Goal: Task Accomplishment & Management: Complete application form

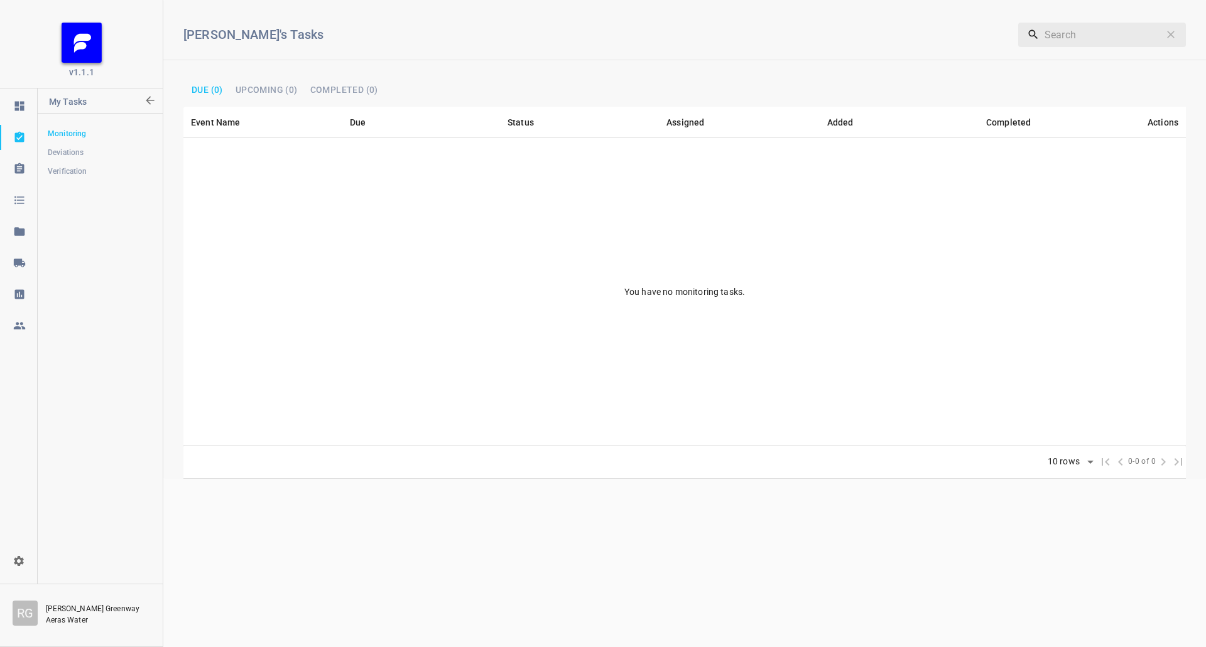
click at [18, 241] on link at bounding box center [18, 231] width 37 height 25
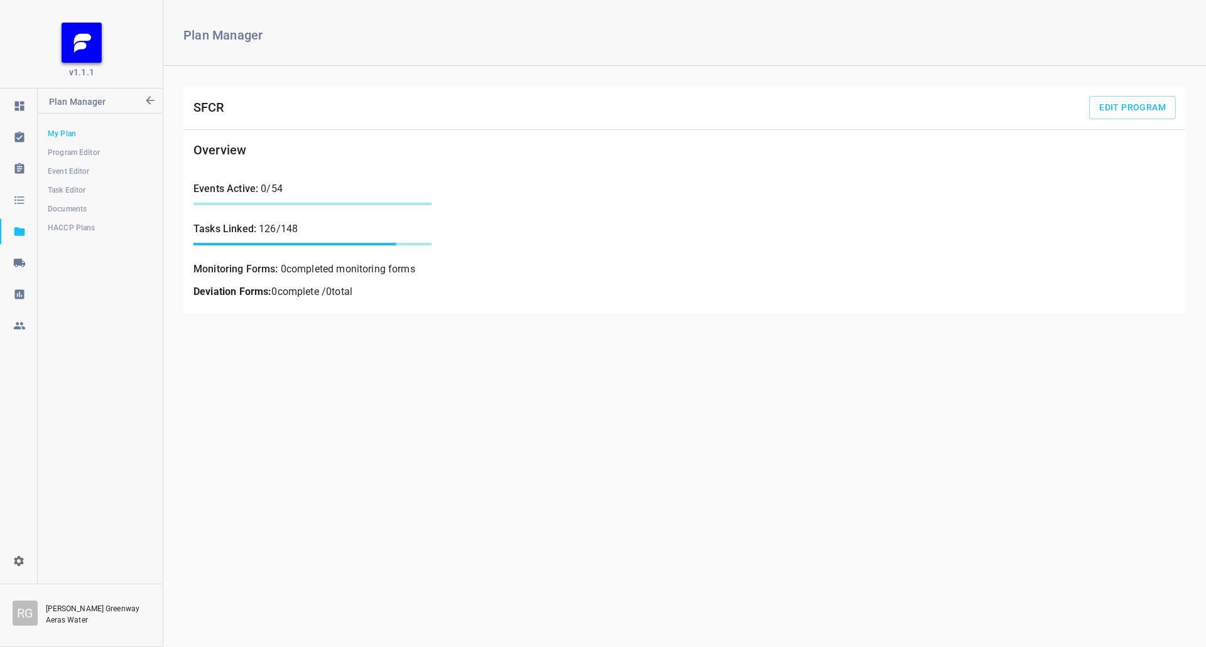
click at [15, 275] on link at bounding box center [18, 263] width 37 height 25
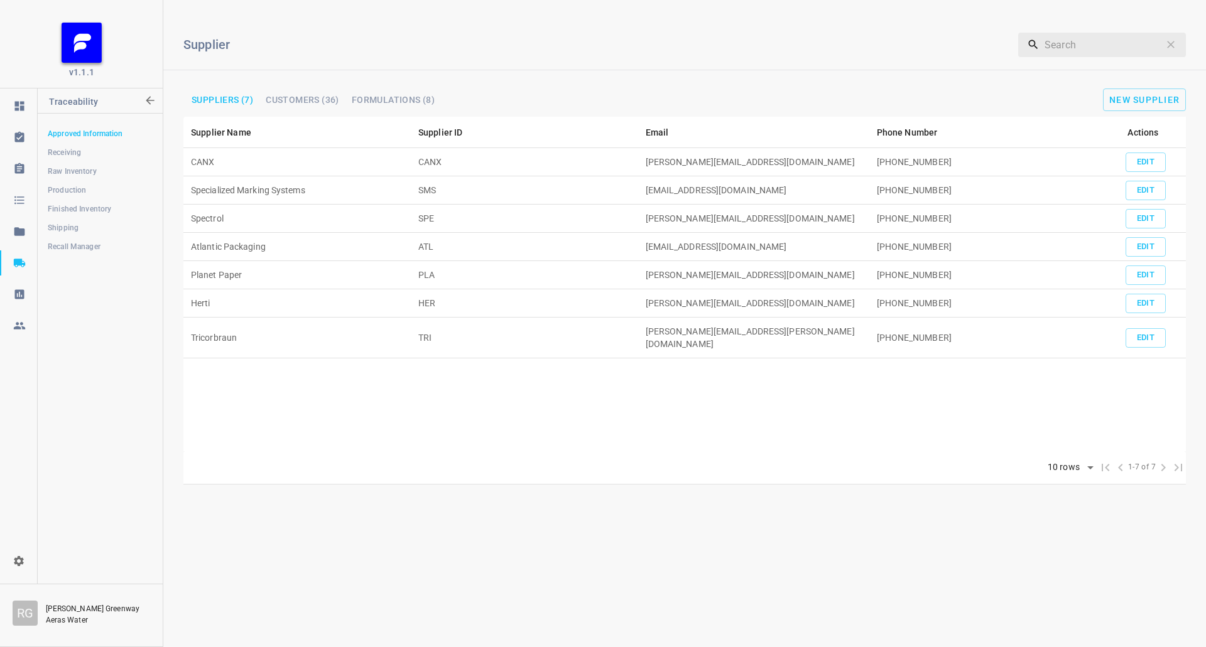
click at [80, 157] on span "Receiving" at bounding box center [100, 152] width 104 height 13
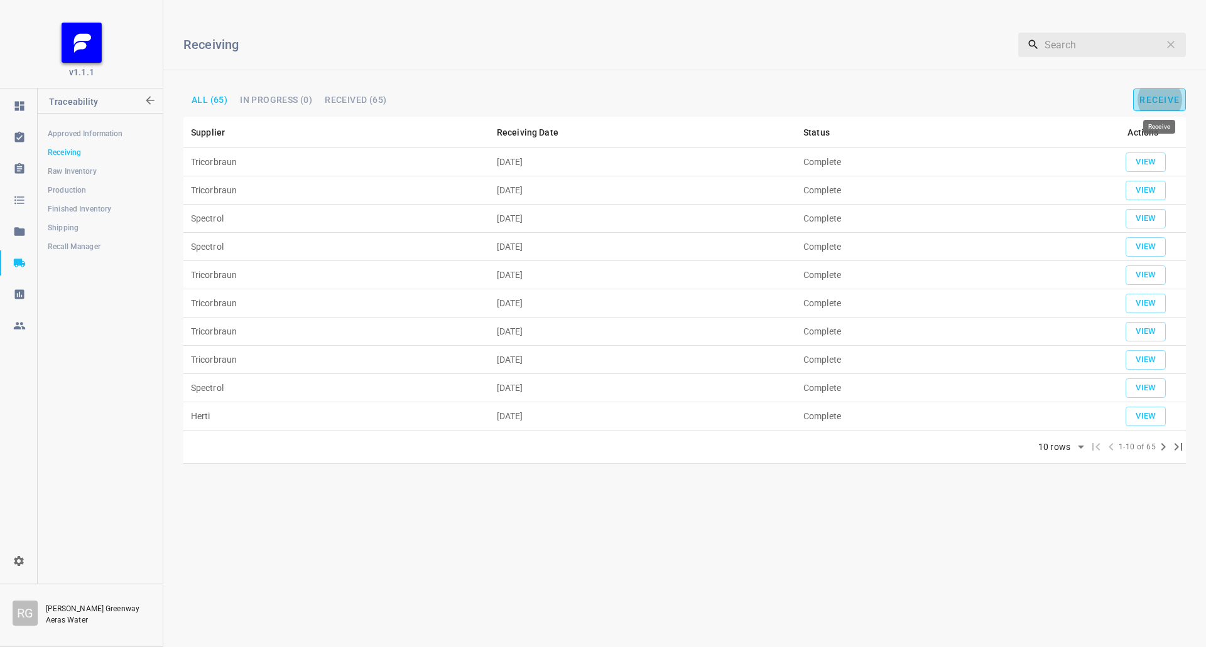
click at [1157, 101] on span "Receive" at bounding box center [1159, 100] width 40 height 10
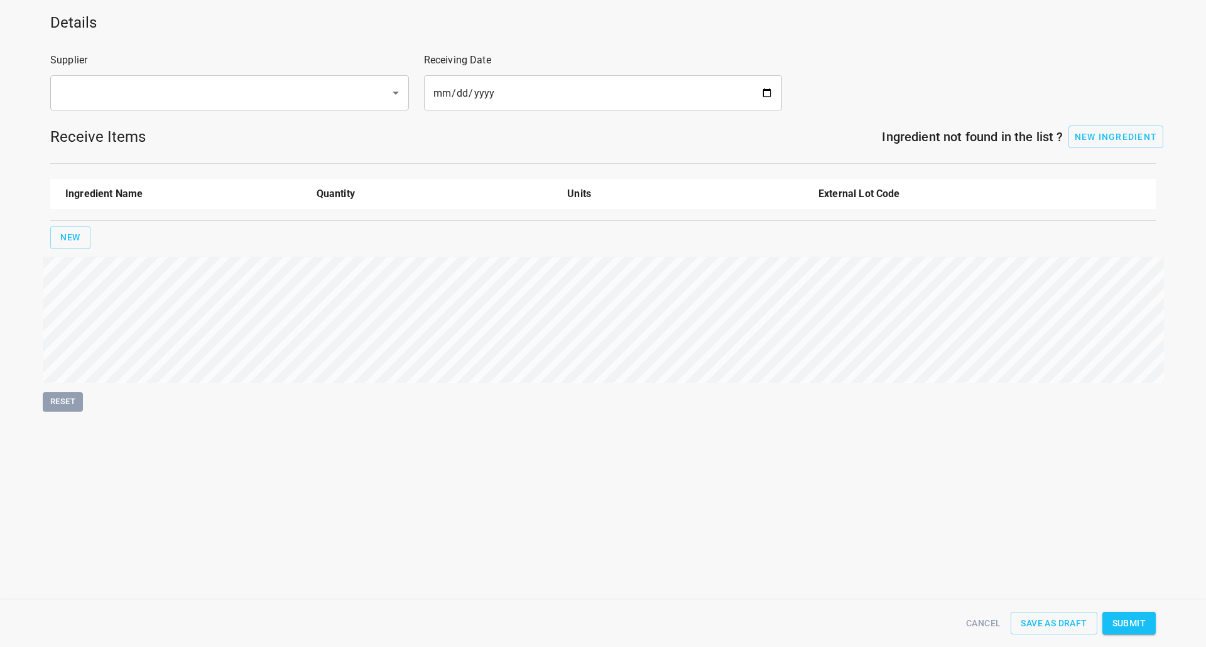
click at [148, 77] on div "​" at bounding box center [229, 92] width 359 height 35
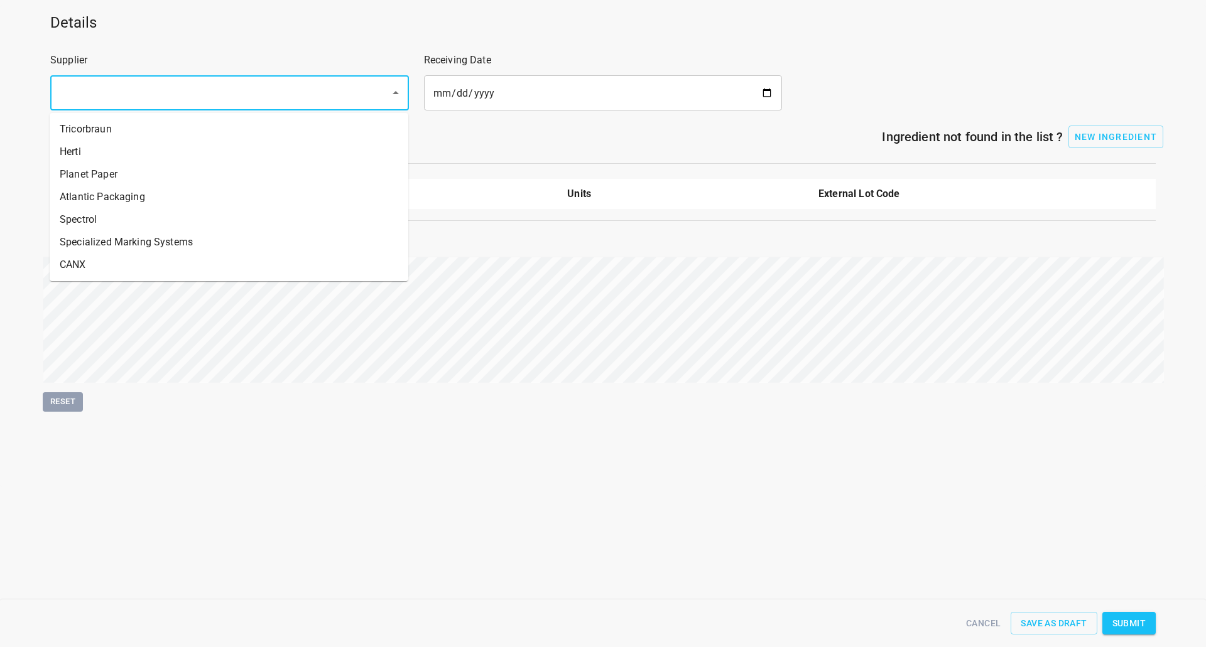
click at [148, 87] on input "text" at bounding box center [212, 93] width 312 height 24
click at [126, 134] on li "Tricorbraun" at bounding box center [229, 129] width 359 height 23
type input "Tricorbraun"
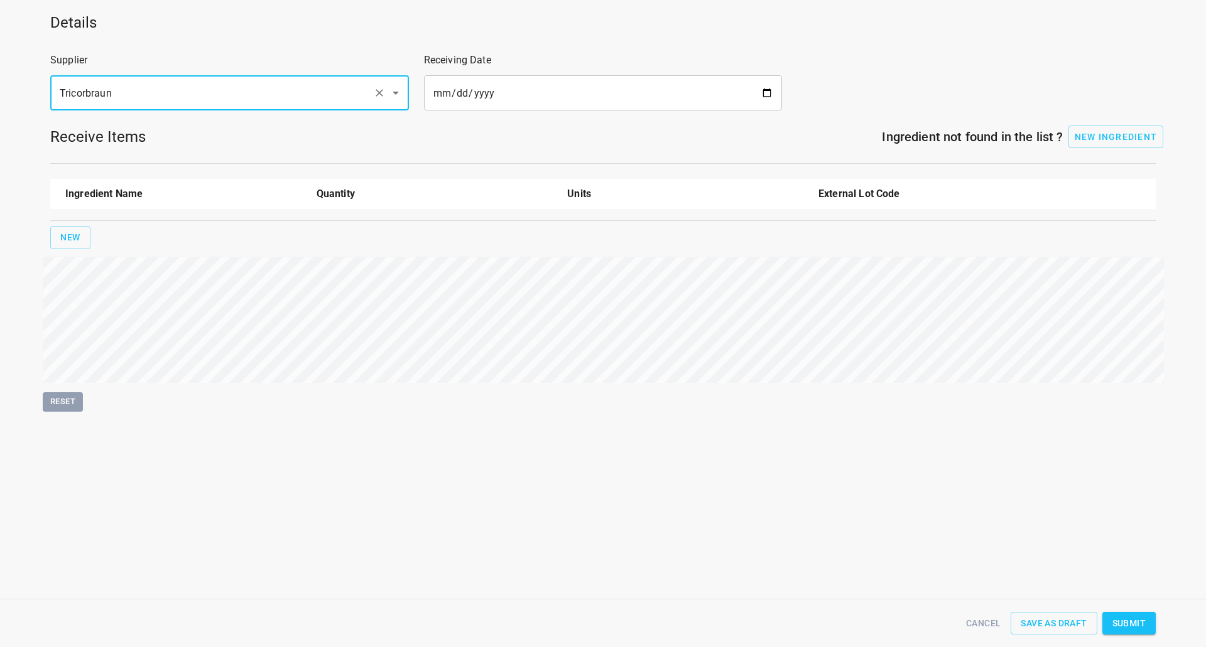
click at [759, 97] on input "date" at bounding box center [603, 92] width 359 height 35
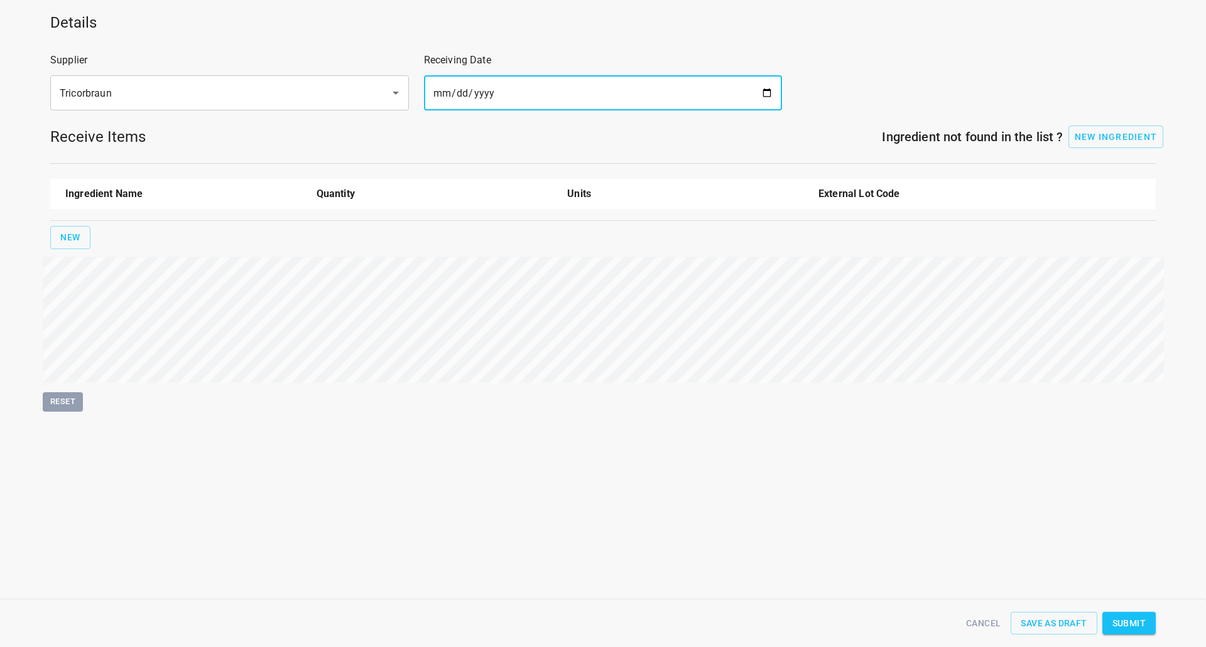
click at [764, 91] on input "date" at bounding box center [603, 92] width 359 height 35
type input "[DATE]"
click at [78, 232] on span "New" at bounding box center [70, 238] width 20 height 16
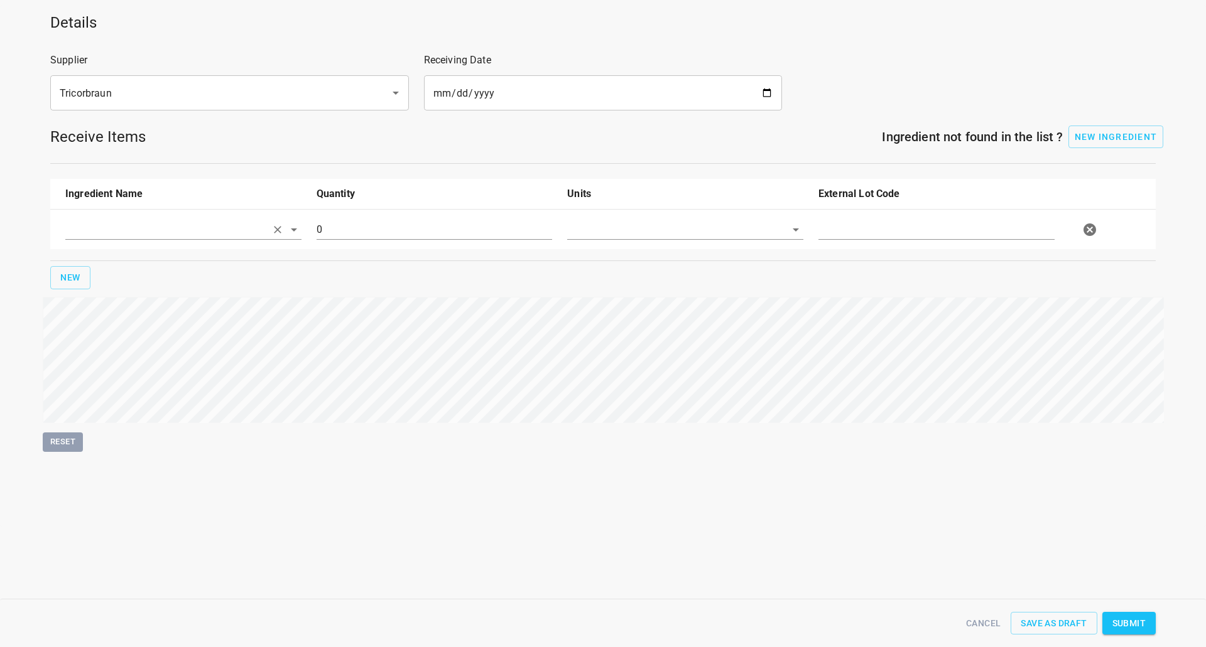
click at [79, 232] on input "text" at bounding box center [165, 229] width 201 height 19
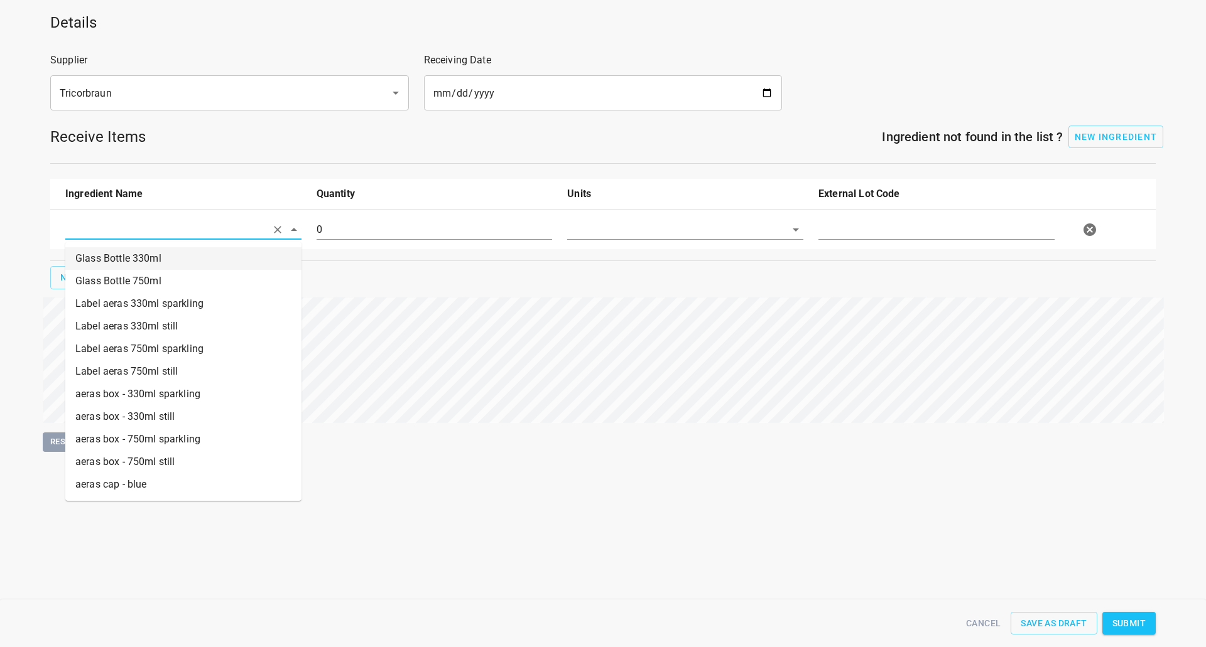
click at [144, 281] on li "Glass Bottle 750ml" at bounding box center [183, 281] width 236 height 23
type input "Glass Bottle 750ml"
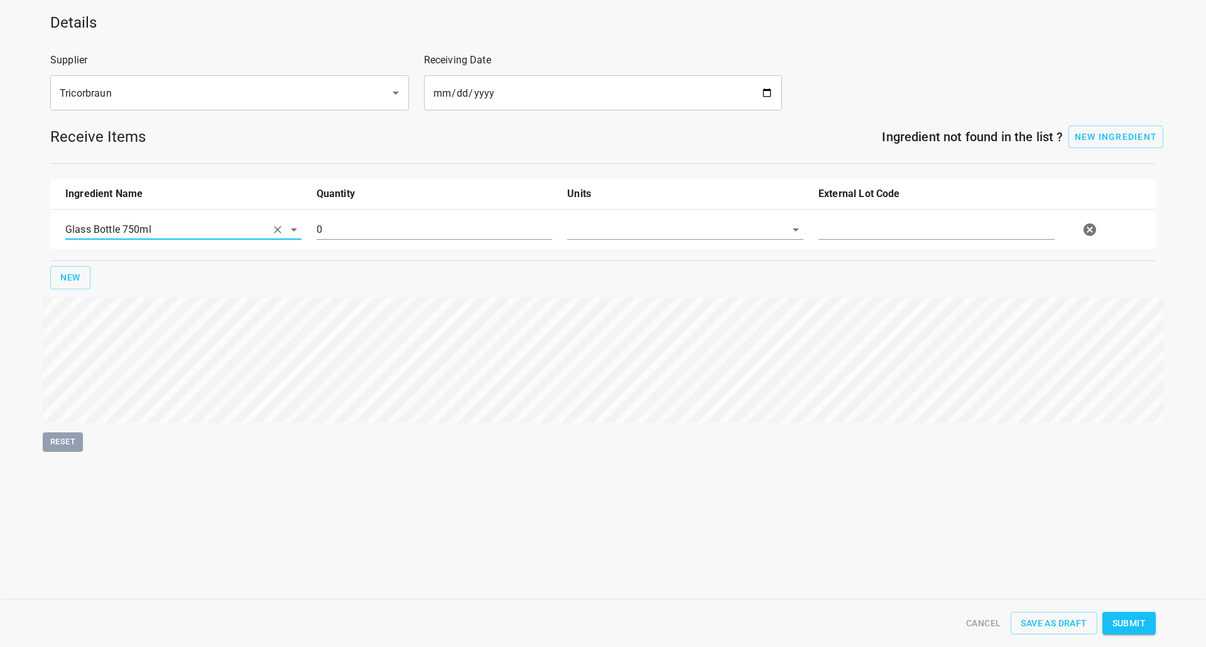
click at [344, 221] on input "0" at bounding box center [435, 230] width 236 height 20
click at [345, 221] on input "0" at bounding box center [435, 230] width 236 height 20
type input "85977"
drag, startPoint x: 649, startPoint y: 214, endPoint x: 648, endPoint y: 229, distance: 15.1
click at [648, 220] on div "Glass Bottle 750ml 85977" at bounding box center [605, 229] width 1095 height 55
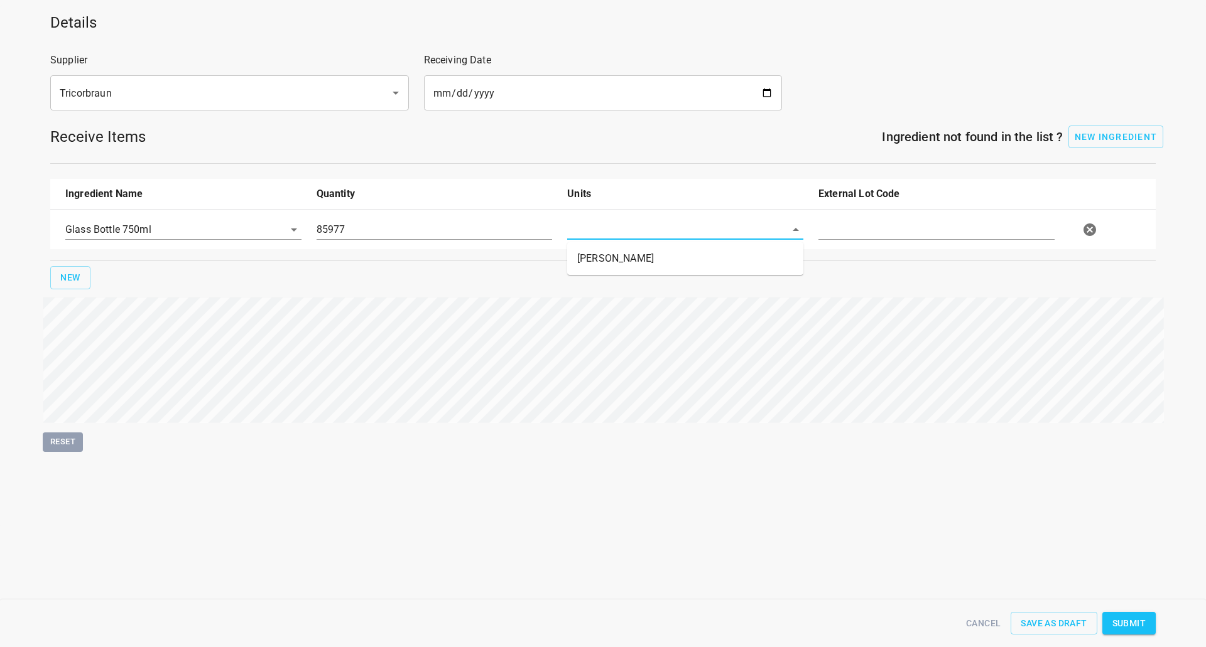
click at [649, 230] on input "text" at bounding box center [667, 229] width 201 height 19
click at [650, 251] on li "[PERSON_NAME]" at bounding box center [685, 258] width 236 height 23
type input "[PERSON_NAME]"
click at [897, 229] on input "text" at bounding box center [936, 230] width 236 height 20
type input "11-Aug"
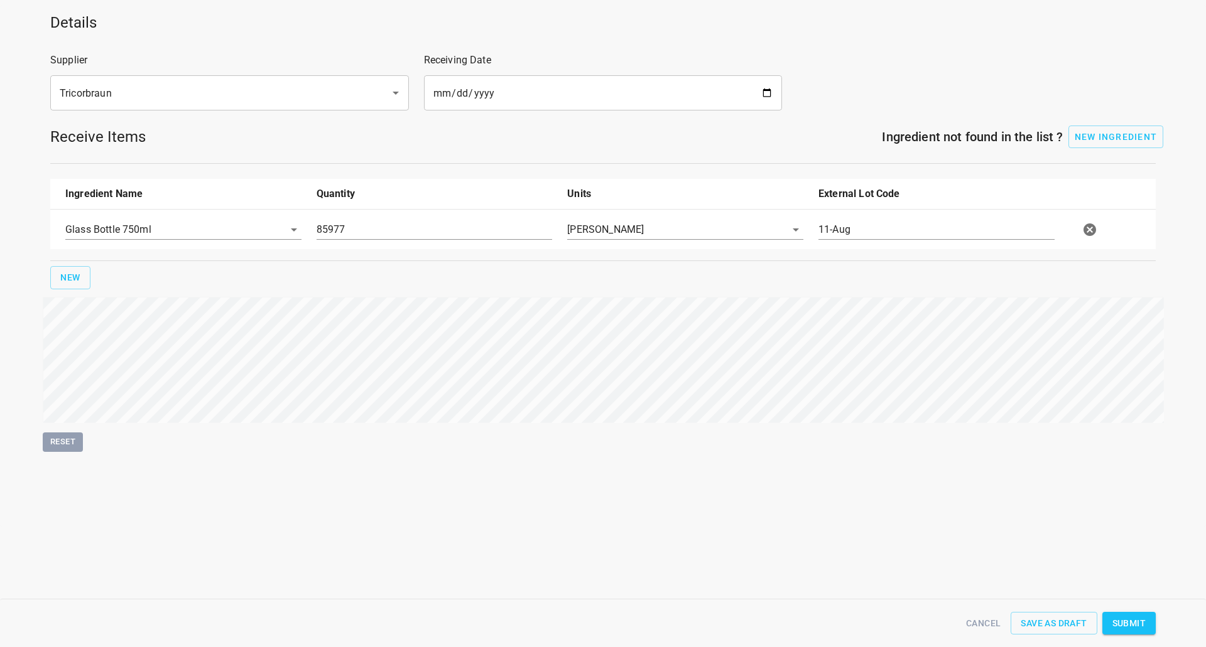
drag, startPoint x: 1139, startPoint y: 625, endPoint x: 1113, endPoint y: 627, distance: 25.2
click at [1139, 624] on span "Submit" at bounding box center [1128, 624] width 33 height 16
type input "85977.000000000000000"
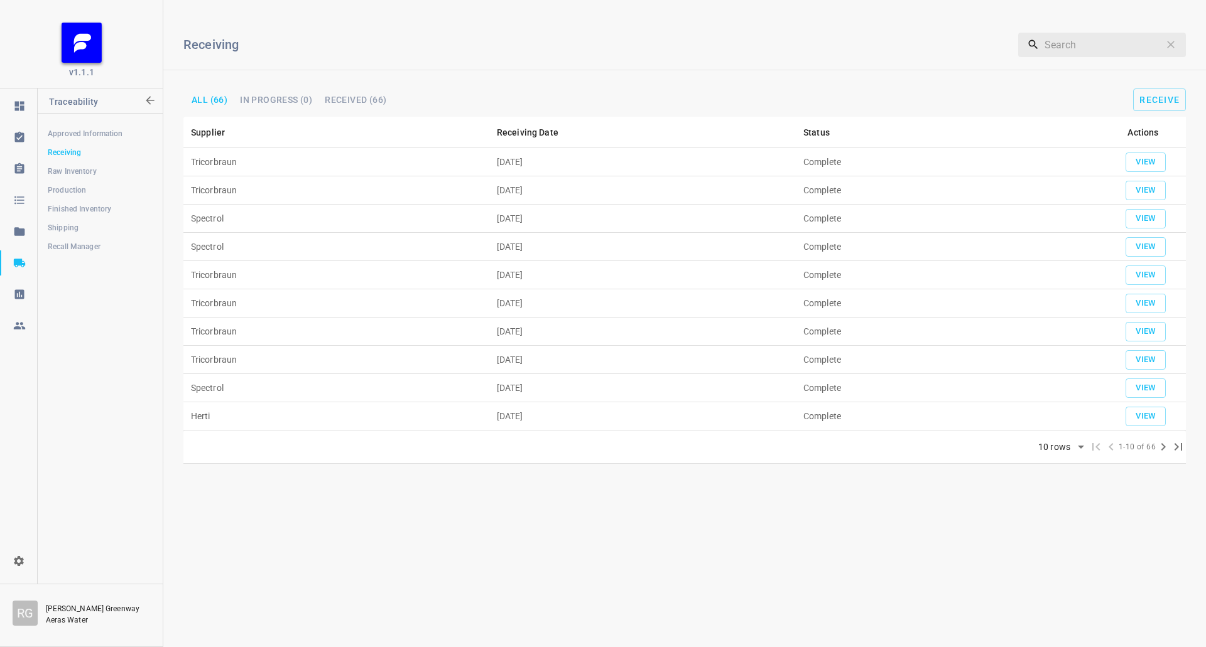
click at [60, 171] on span "Raw Inventory" at bounding box center [100, 171] width 104 height 13
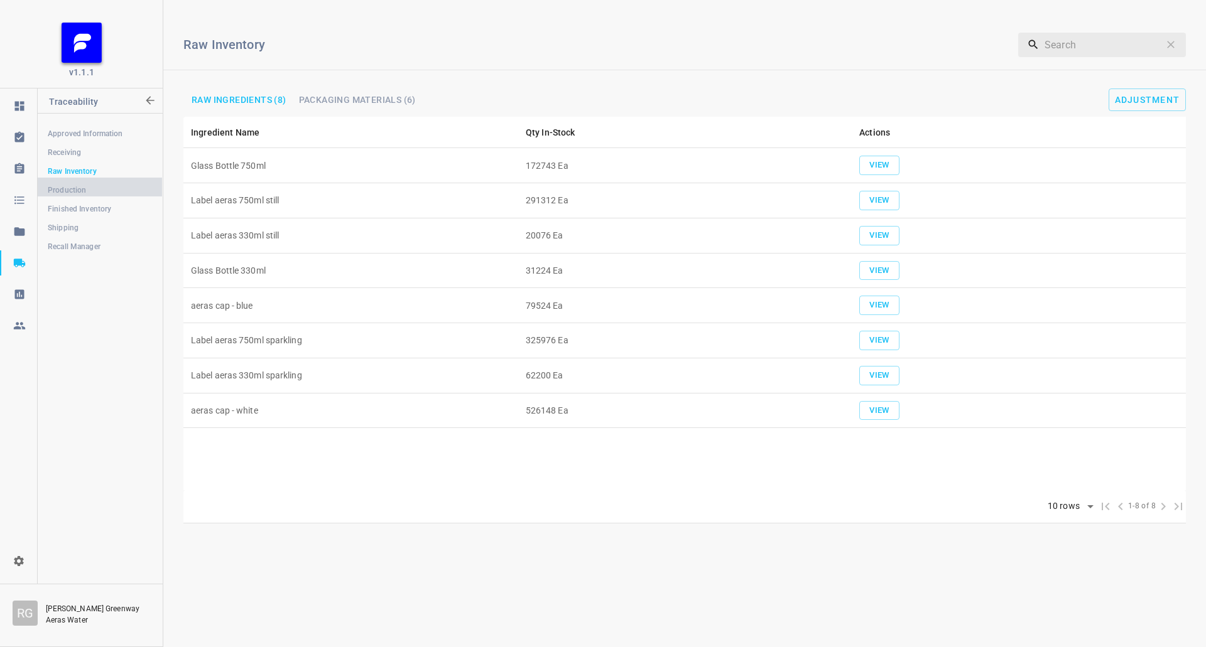
click at [62, 195] on span "Production" at bounding box center [100, 190] width 104 height 13
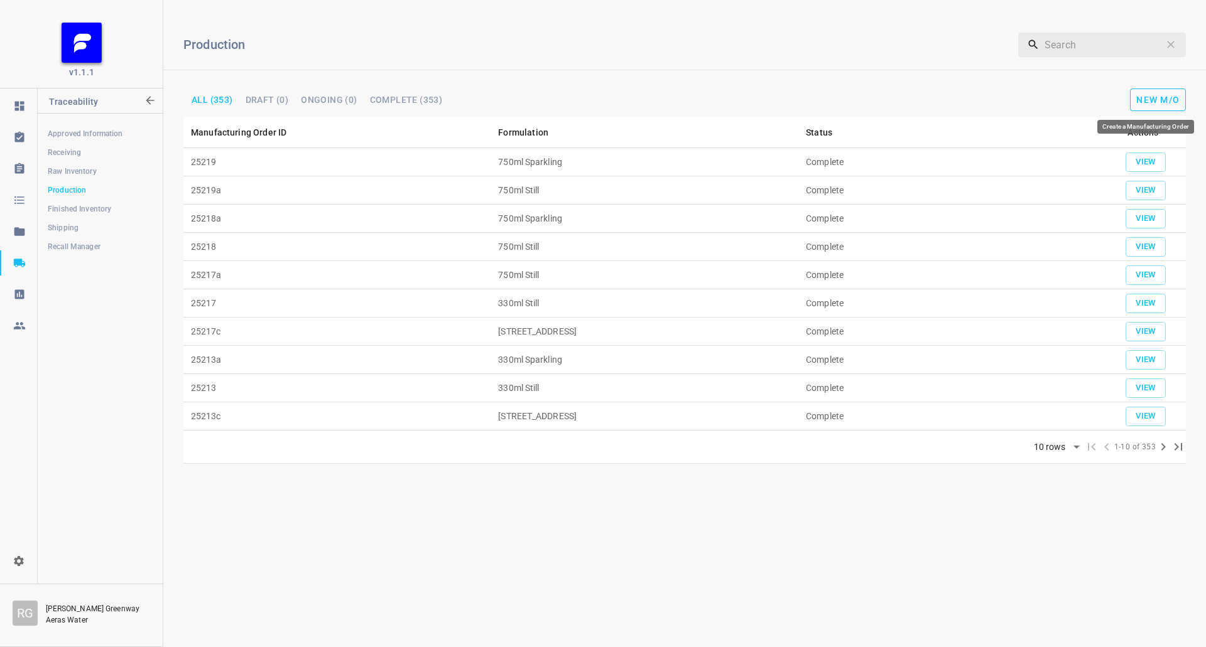
click at [1165, 102] on span "New M/O" at bounding box center [1157, 100] width 43 height 10
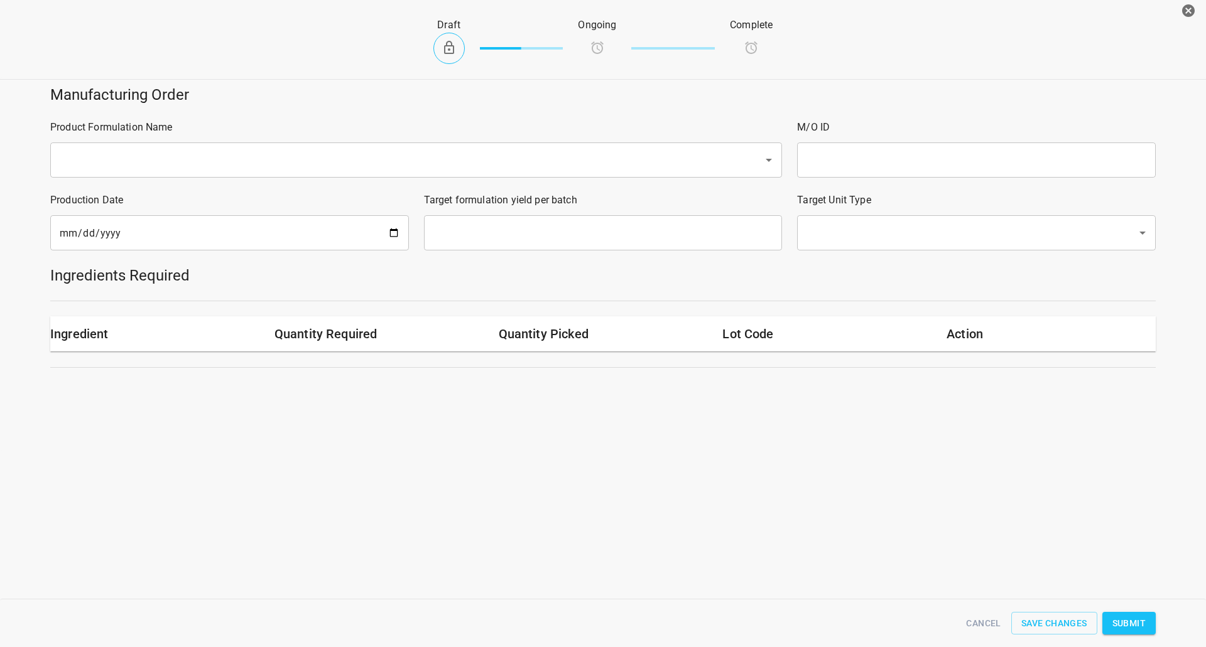
click at [200, 166] on input "text" at bounding box center [398, 160] width 685 height 24
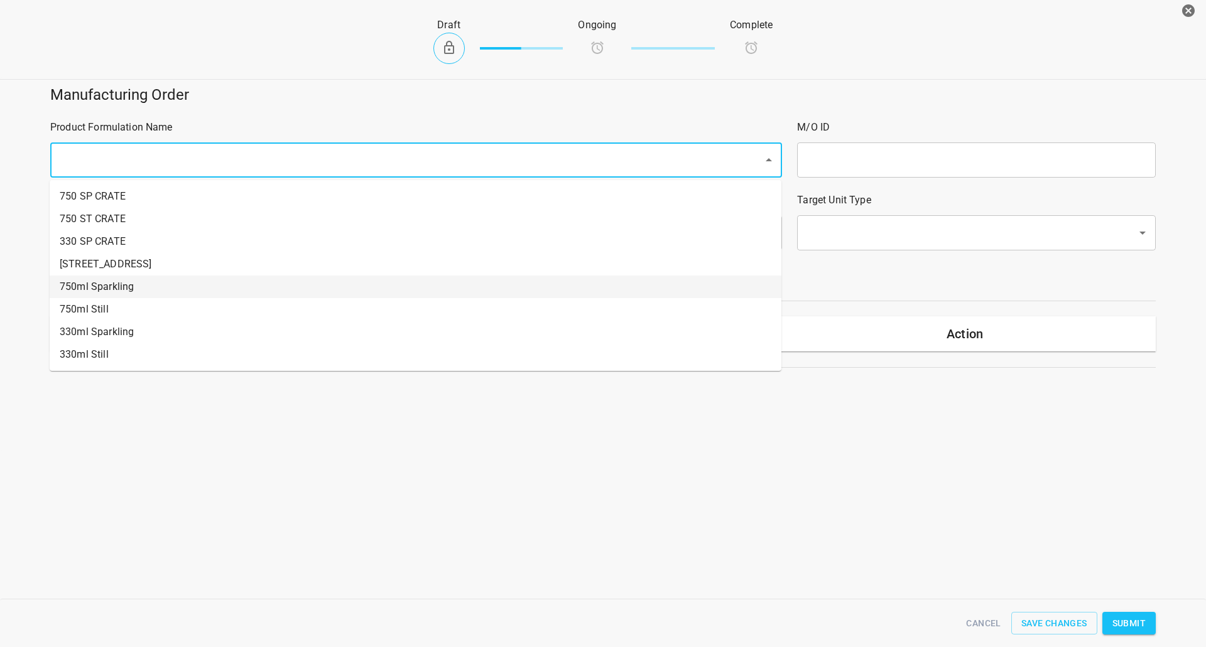
click at [100, 288] on li "750ml Sparkling" at bounding box center [416, 287] width 732 height 23
type input "1"
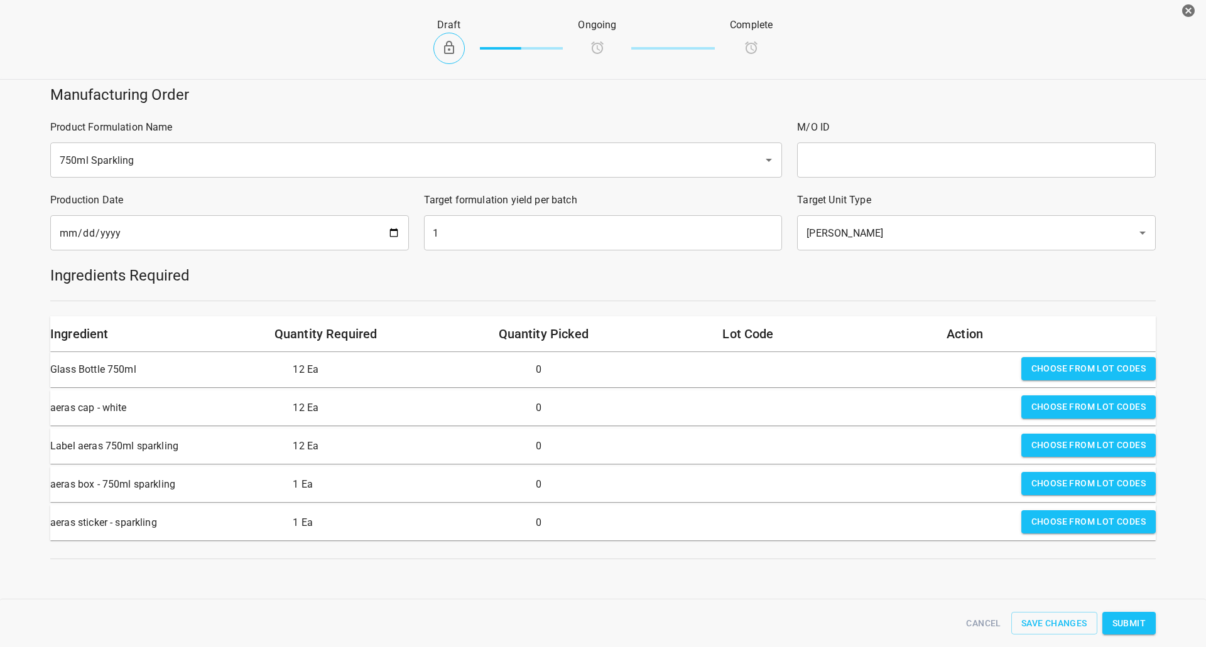
click at [875, 155] on input "text" at bounding box center [976, 160] width 359 height 35
type input "25220"
drag, startPoint x: 565, startPoint y: 209, endPoint x: 559, endPoint y: 212, distance: 6.5
click at [561, 210] on div "Target formulation yield per batch 1 ​" at bounding box center [603, 221] width 374 height 73
click at [551, 256] on div "Target formulation yield per batch 1 ​" at bounding box center [603, 221] width 374 height 73
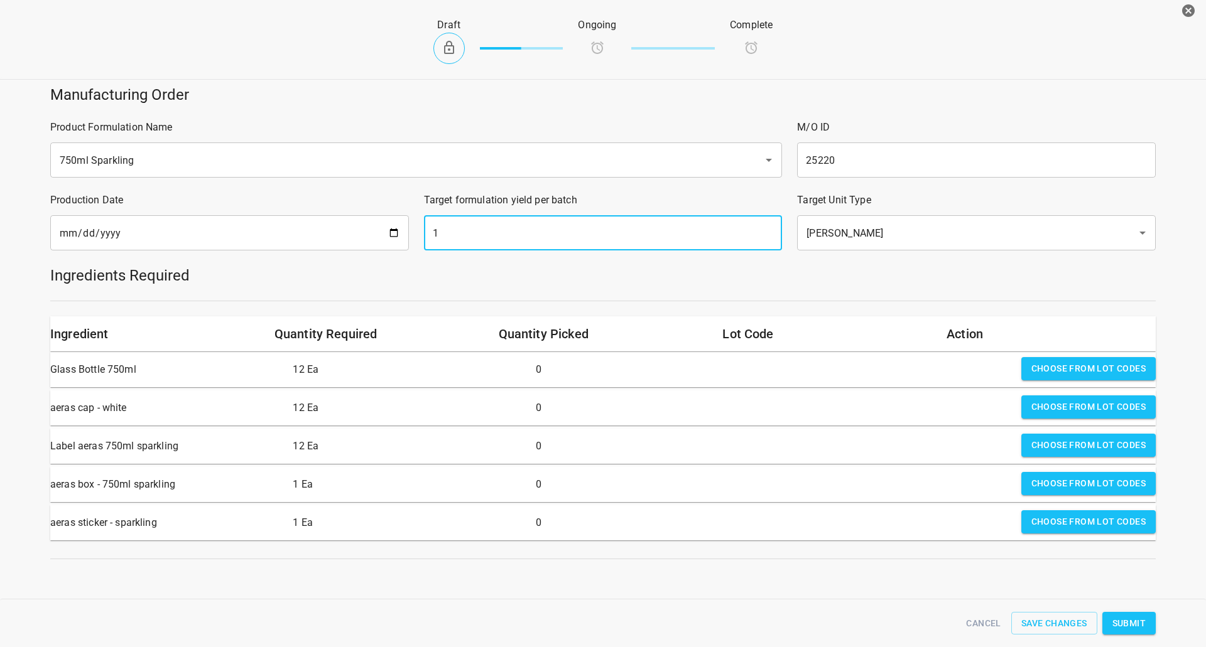
click at [555, 227] on input "1" at bounding box center [603, 232] width 359 height 35
type input "2480"
click at [1053, 364] on span "Choose from lot codes" at bounding box center [1088, 369] width 114 height 16
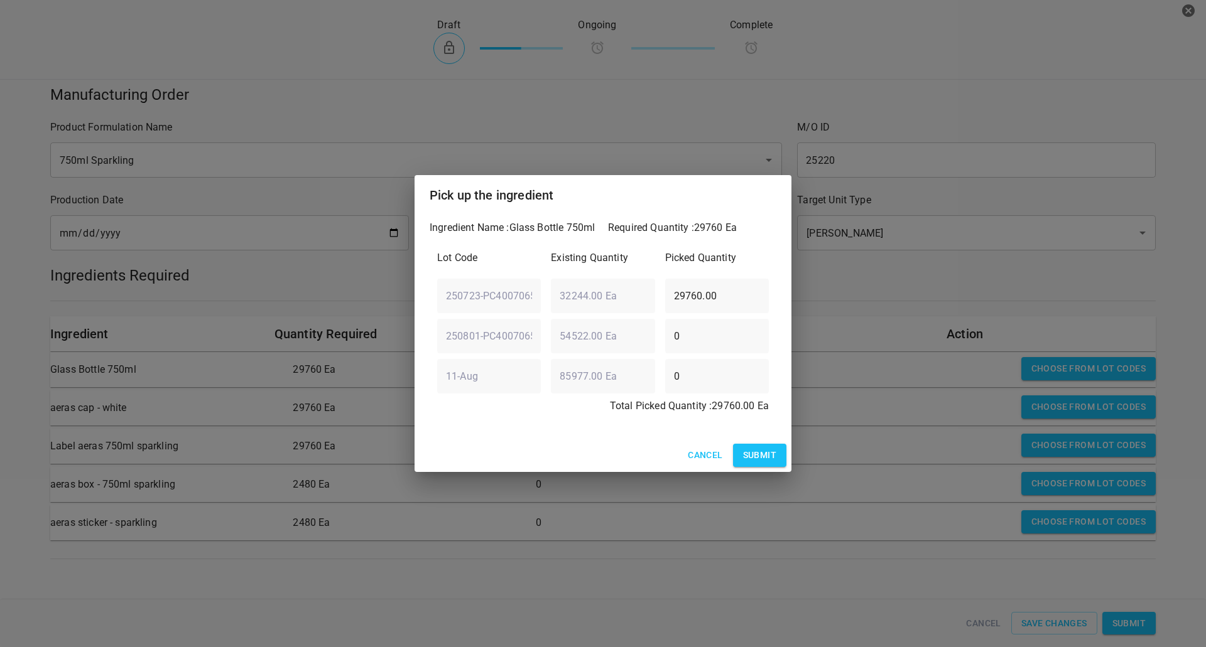
drag, startPoint x: 747, startPoint y: 463, endPoint x: 847, endPoint y: 458, distance: 100.0
click at [750, 463] on span "Submit" at bounding box center [759, 456] width 33 height 16
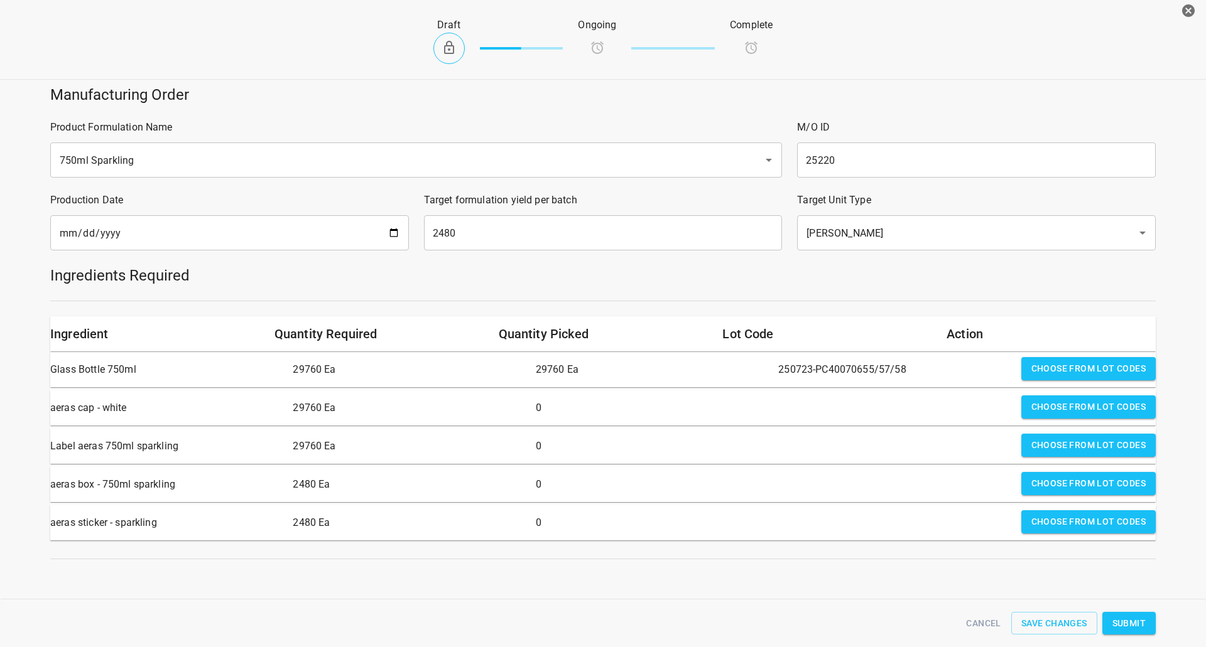
click at [1052, 417] on button "Choose from lot codes" at bounding box center [1088, 407] width 134 height 23
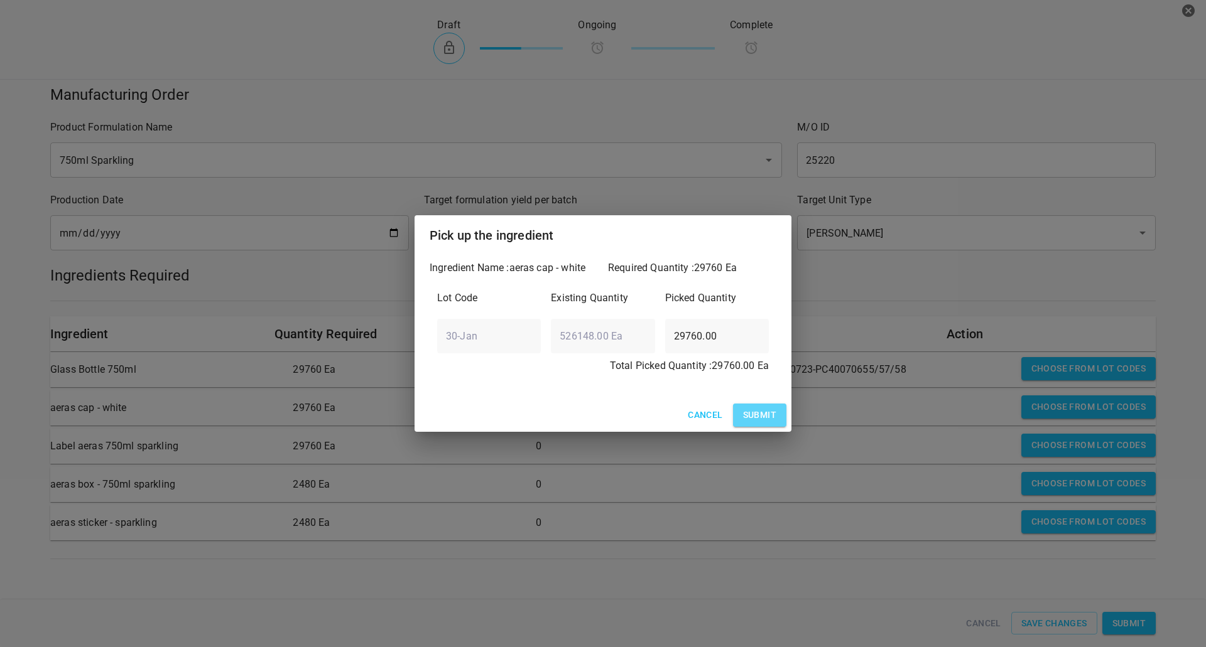
drag, startPoint x: 756, startPoint y: 414, endPoint x: 902, endPoint y: 451, distance: 150.3
click at [757, 414] on span "Submit" at bounding box center [759, 416] width 33 height 16
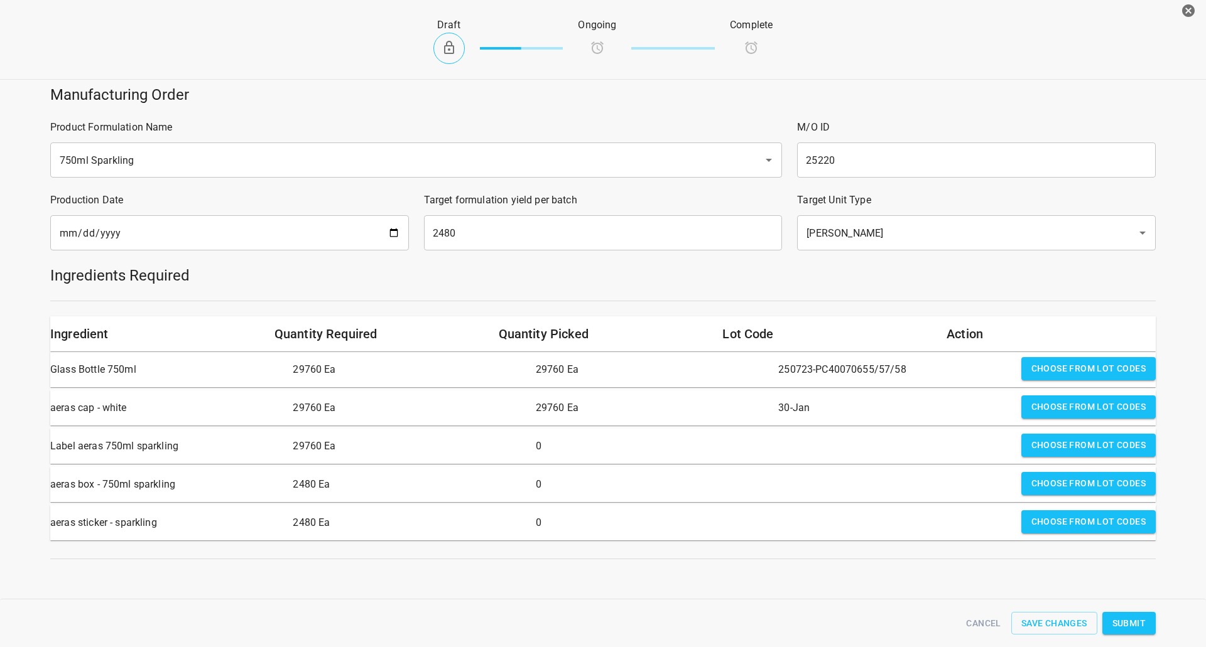
click at [1075, 443] on span "Choose from lot codes" at bounding box center [1088, 446] width 114 height 16
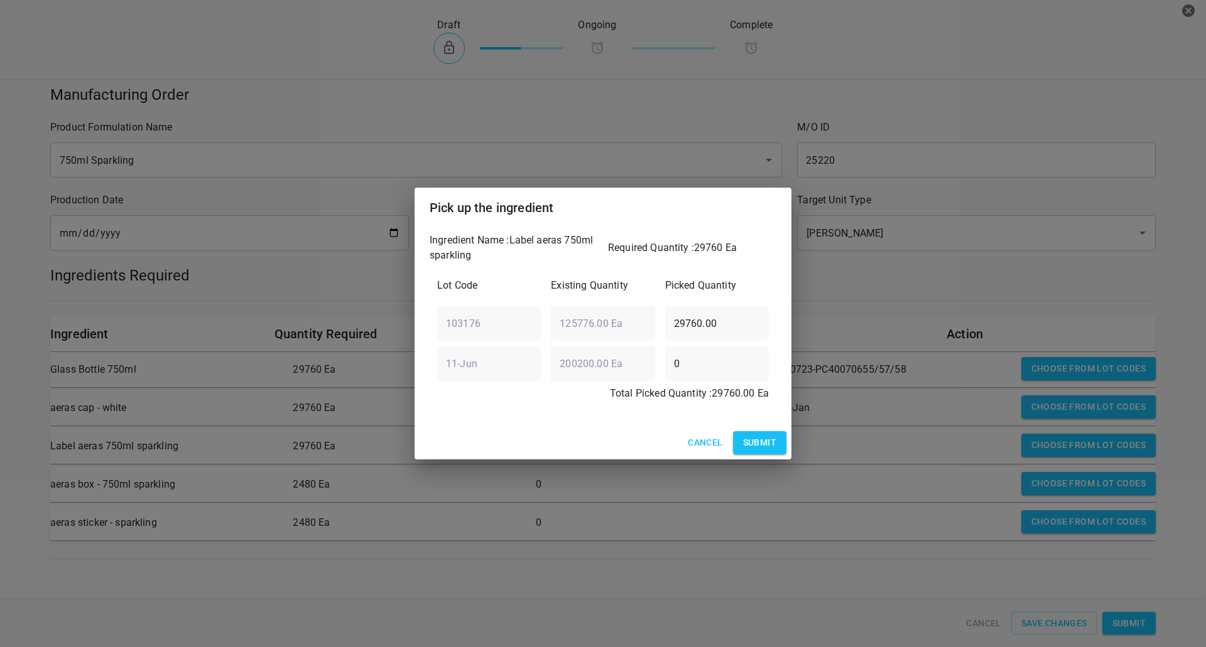
click at [764, 435] on button "Submit" at bounding box center [759, 442] width 53 height 23
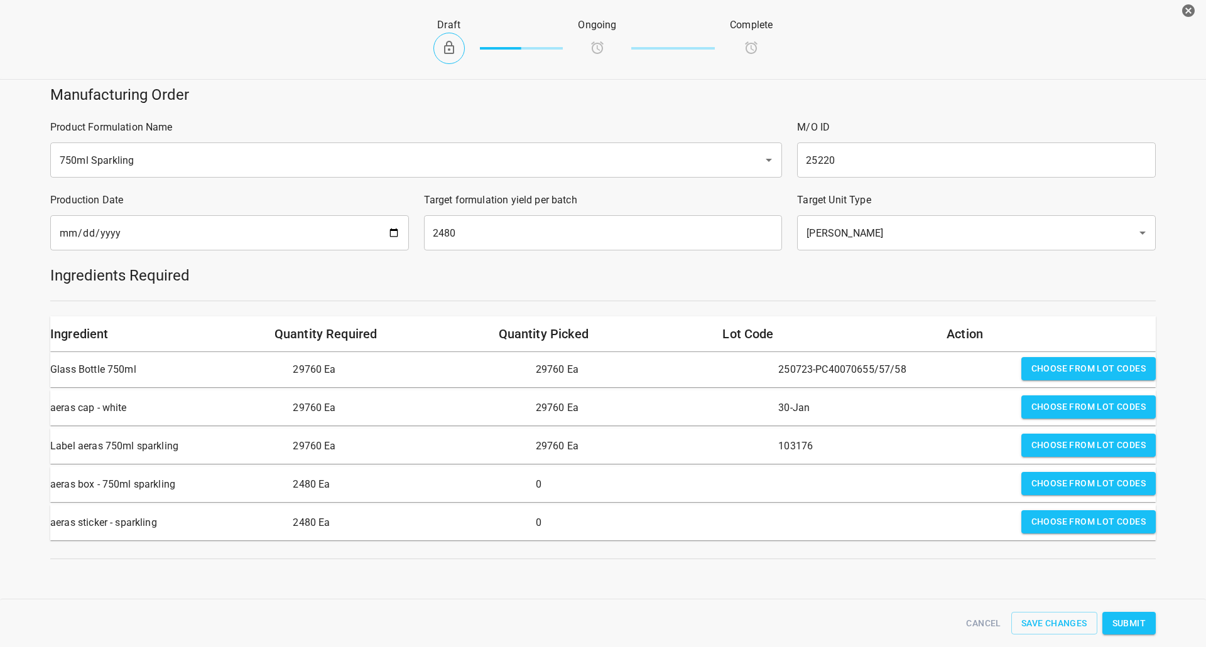
click at [1064, 483] on span "Choose from lot codes" at bounding box center [1088, 484] width 114 height 16
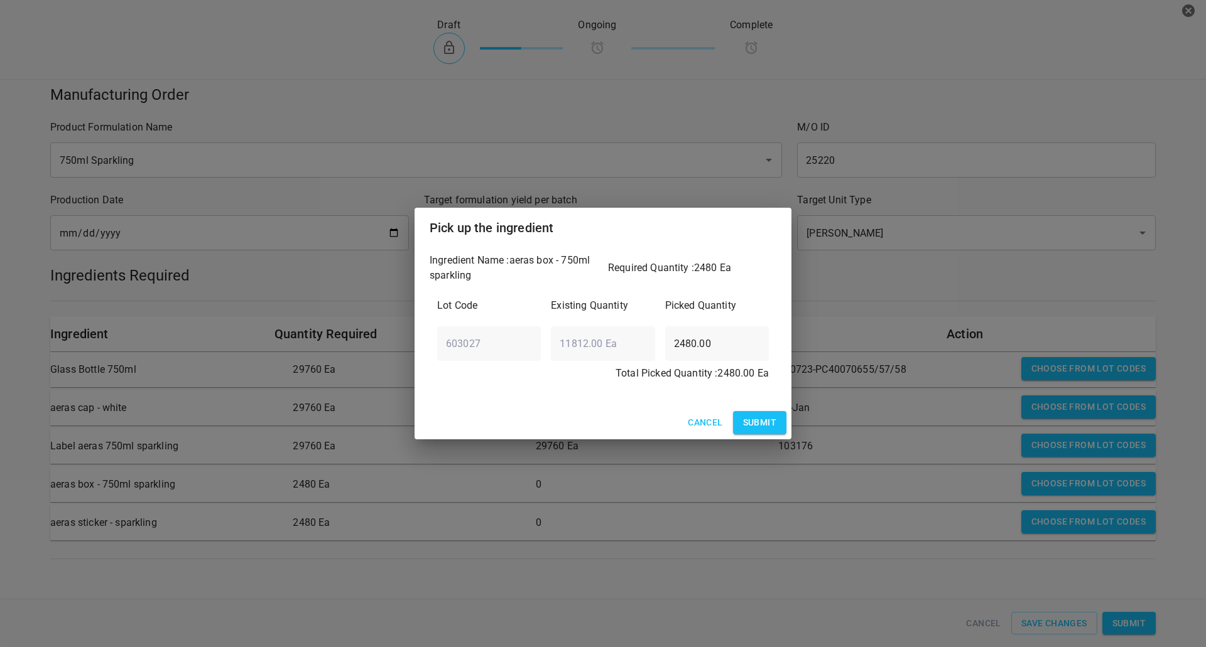
click at [766, 425] on span "Submit" at bounding box center [759, 423] width 33 height 16
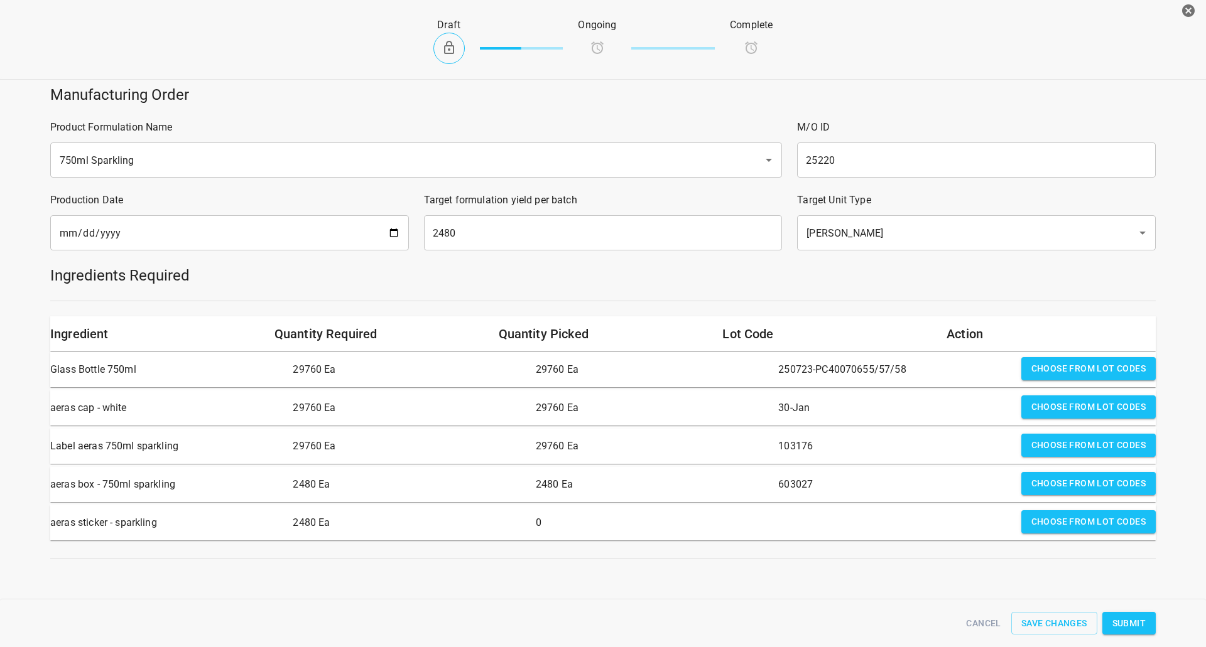
click at [1034, 516] on span "Choose from lot codes" at bounding box center [1088, 522] width 114 height 16
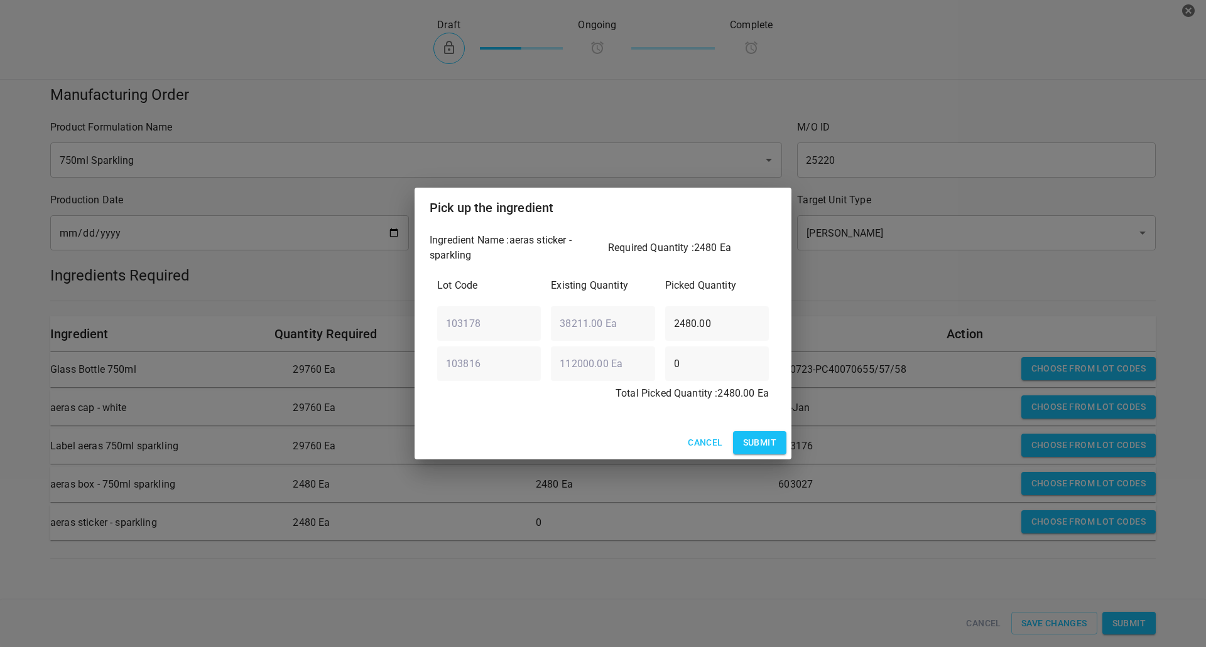
click at [748, 453] on button "Submit" at bounding box center [759, 442] width 53 height 23
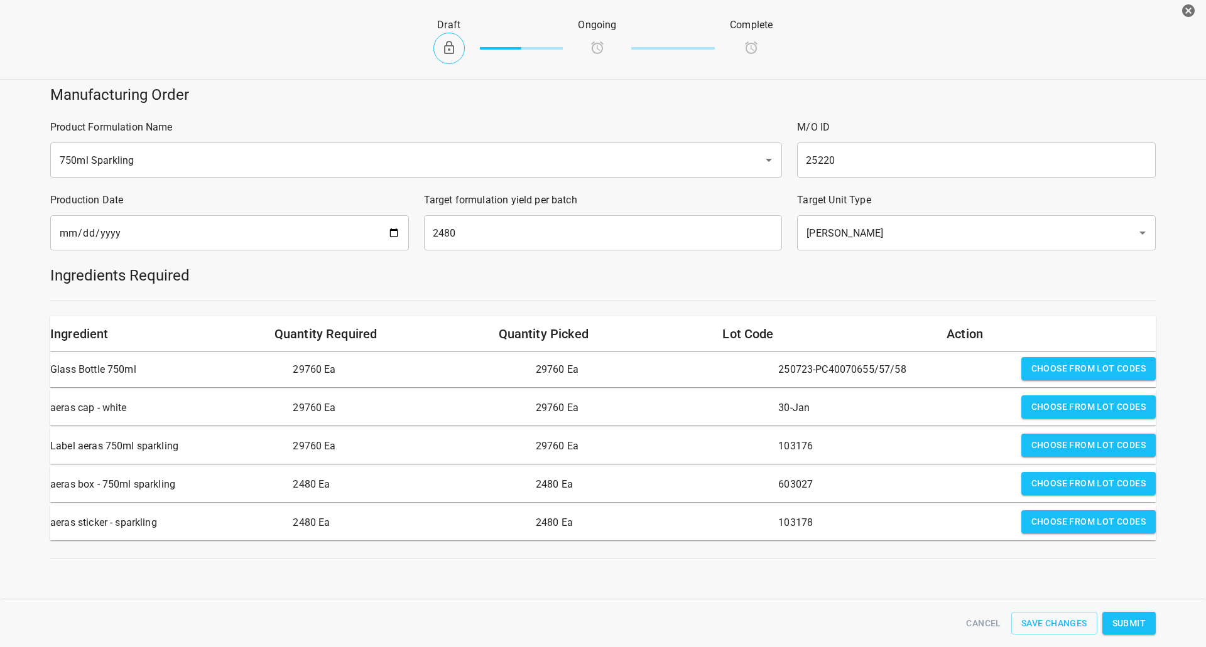
click at [1135, 621] on span "Submit" at bounding box center [1128, 624] width 33 height 16
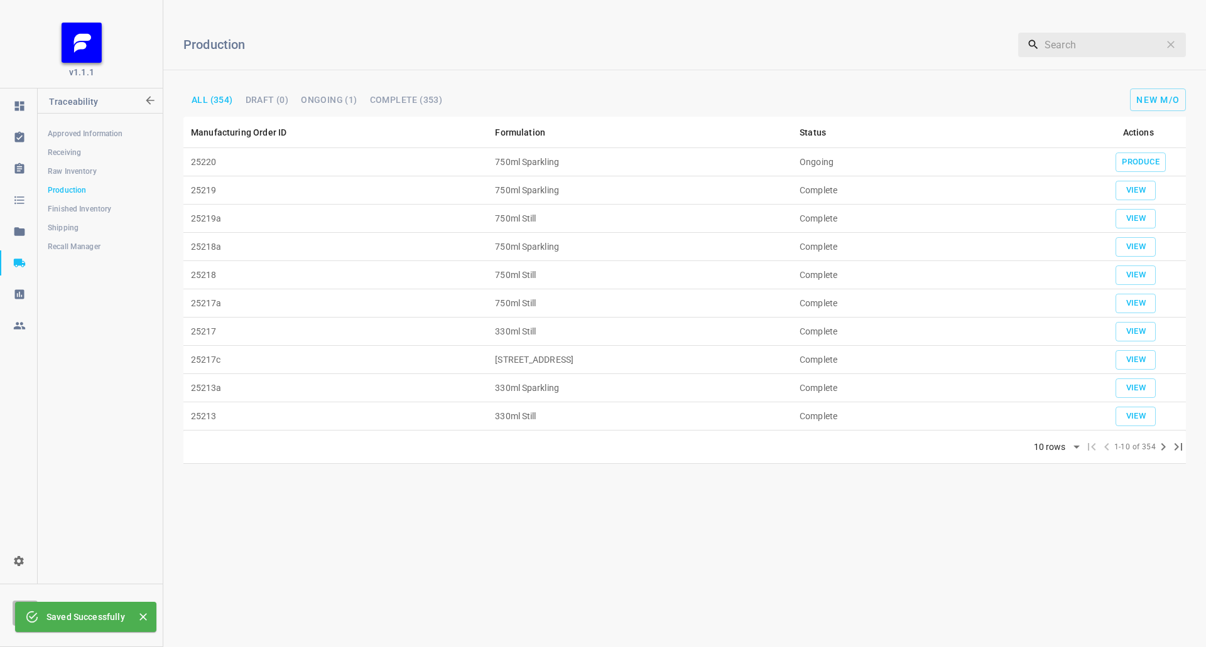
click at [1170, 160] on td "Produce" at bounding box center [1137, 162] width 95 height 28
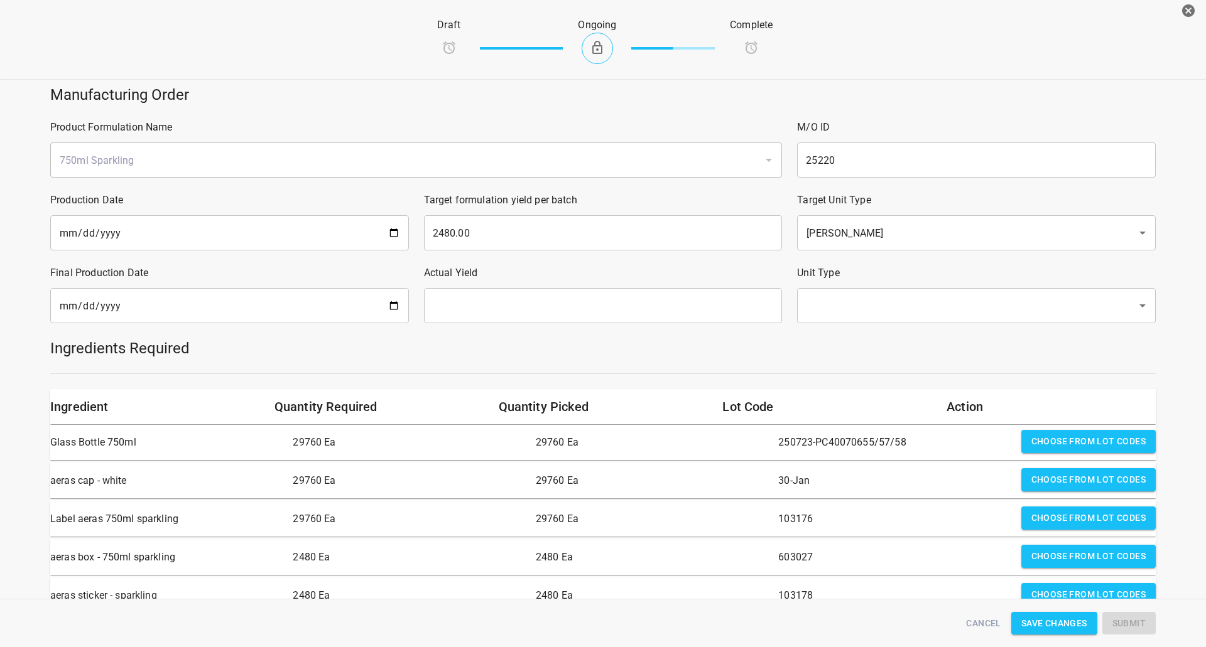
click at [1171, 160] on div "Manufacturing Order Product Formulation Name 750ml Sparkling ​ M/O ID 25220 ​ P…" at bounding box center [602, 471] width 1221 height 789
click at [262, 298] on input "date" at bounding box center [229, 305] width 359 height 35
click at [401, 308] on input "date" at bounding box center [229, 305] width 359 height 35
click at [385, 307] on input "date" at bounding box center [229, 305] width 359 height 35
click at [394, 307] on input "date" at bounding box center [229, 305] width 359 height 35
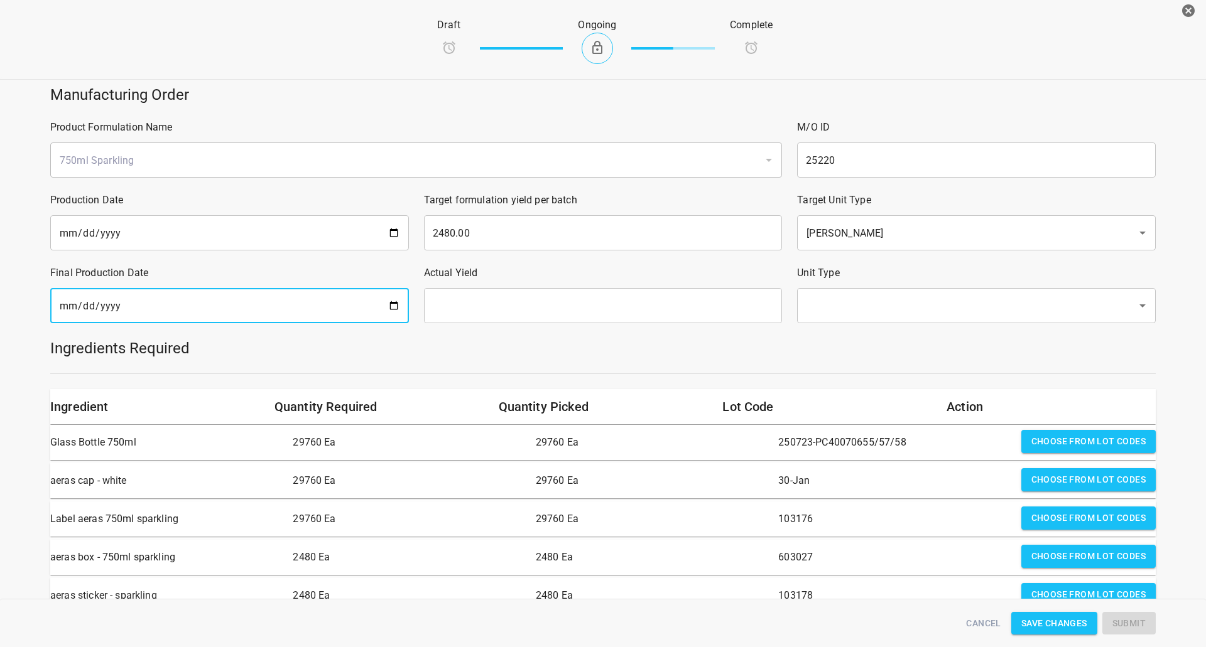
click at [385, 307] on input "date" at bounding box center [229, 305] width 359 height 35
click at [396, 303] on input "date" at bounding box center [229, 305] width 359 height 35
type input "[DATE]"
click at [494, 290] on input "text" at bounding box center [603, 305] width 359 height 35
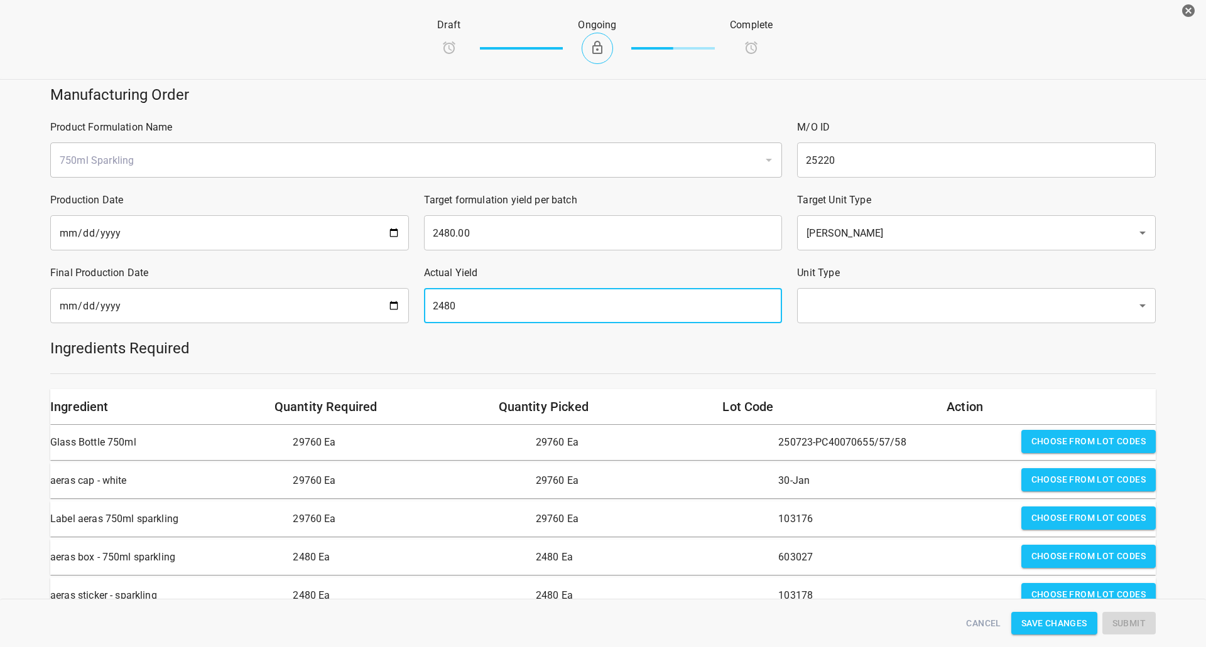
type input "2480"
click at [848, 306] on input "text" at bounding box center [959, 306] width 312 height 24
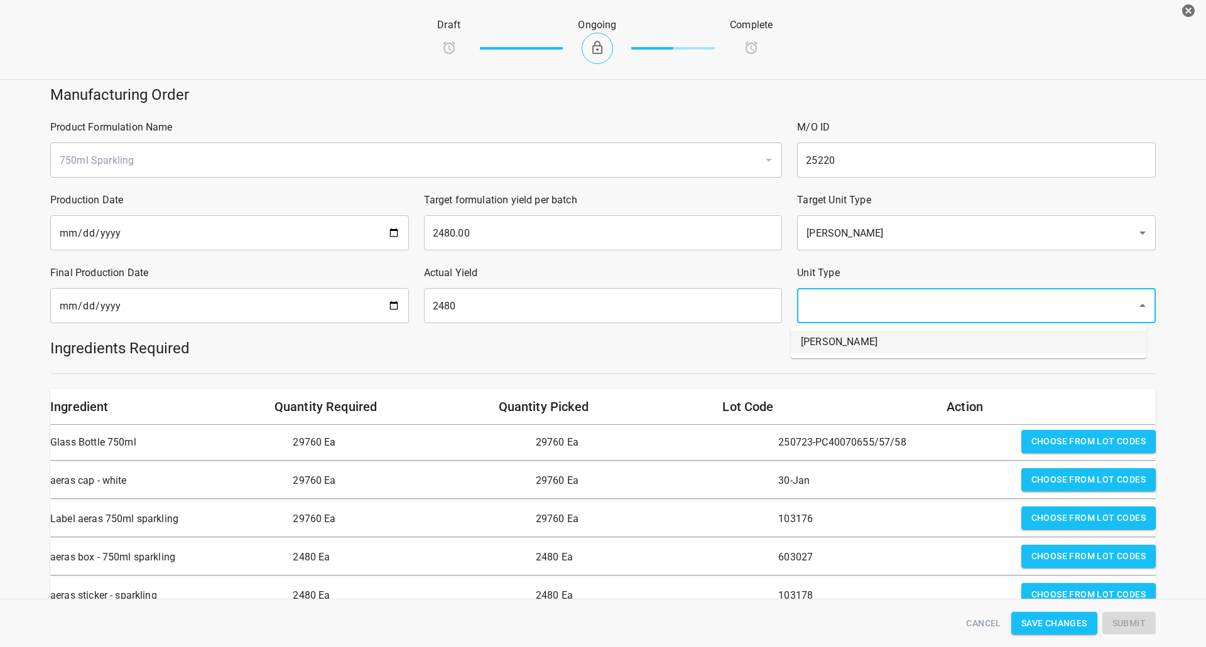
drag, startPoint x: 828, startPoint y: 343, endPoint x: 821, endPoint y: 344, distance: 7.6
click at [828, 344] on li "[PERSON_NAME]" at bounding box center [968, 342] width 355 height 23
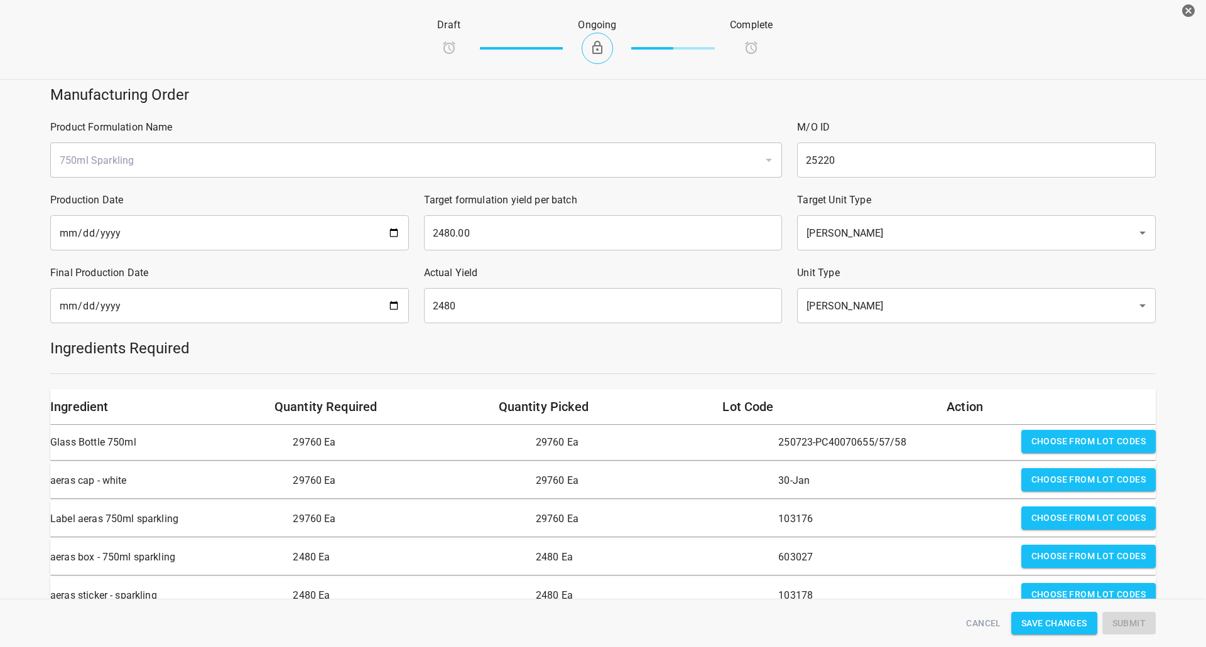
click at [676, 370] on div at bounding box center [603, 374] width 1120 height 16
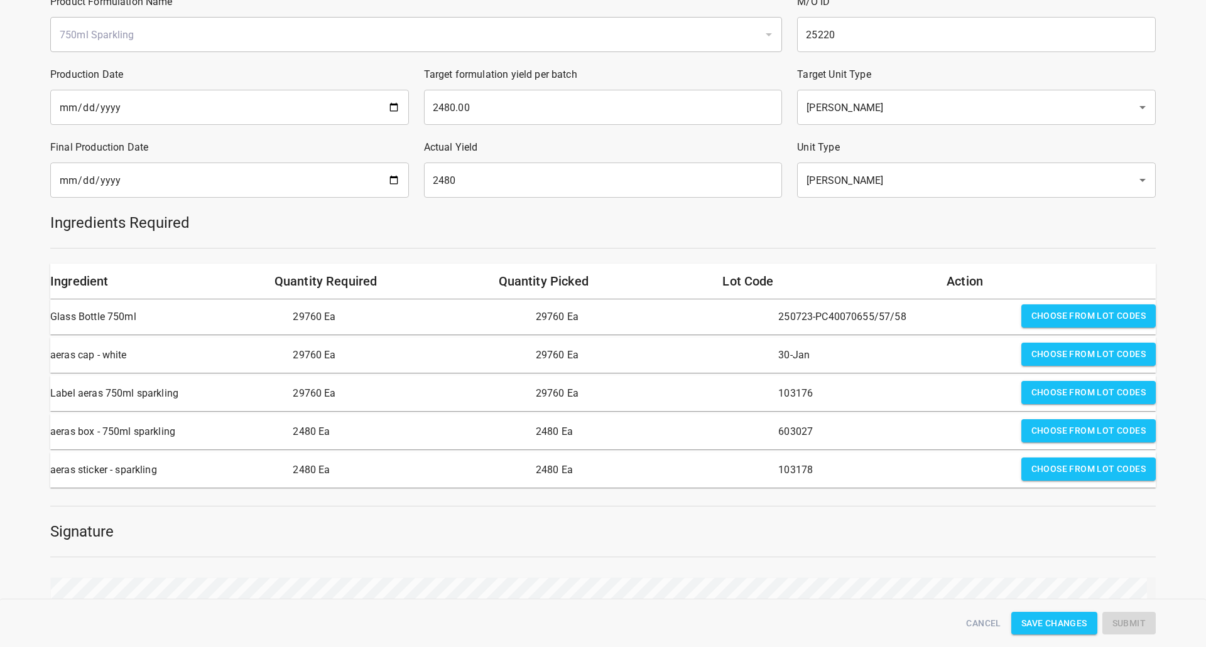
scroll to position [304, 0]
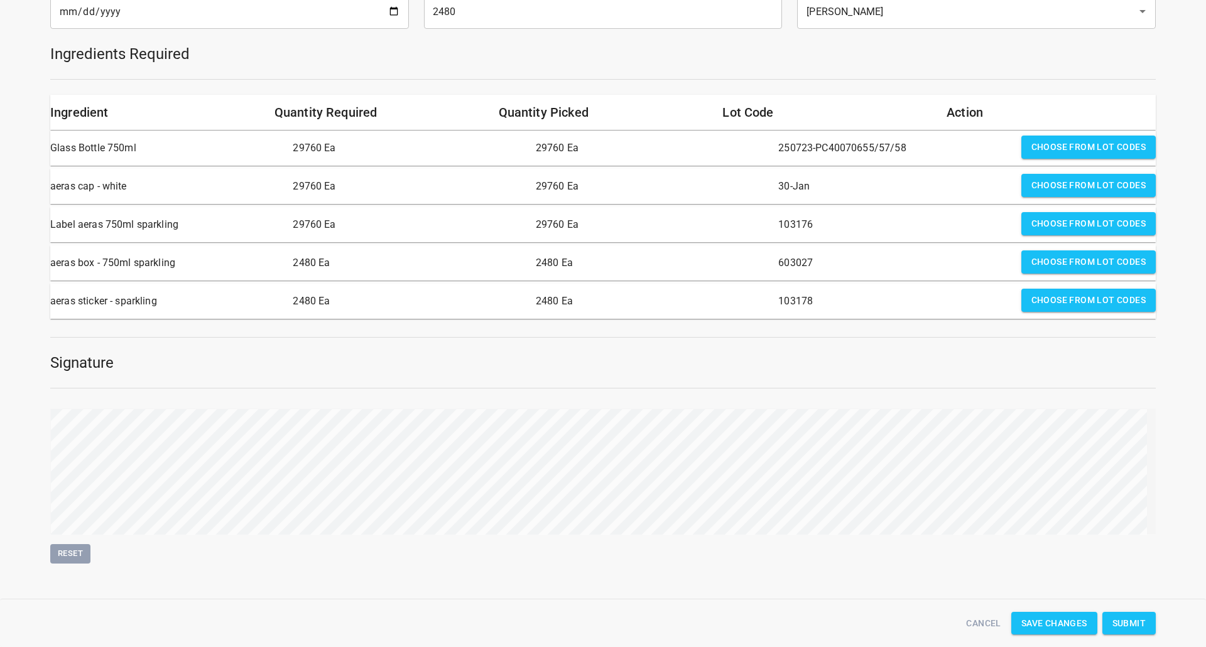
click at [1141, 614] on button "Submit" at bounding box center [1128, 623] width 53 height 23
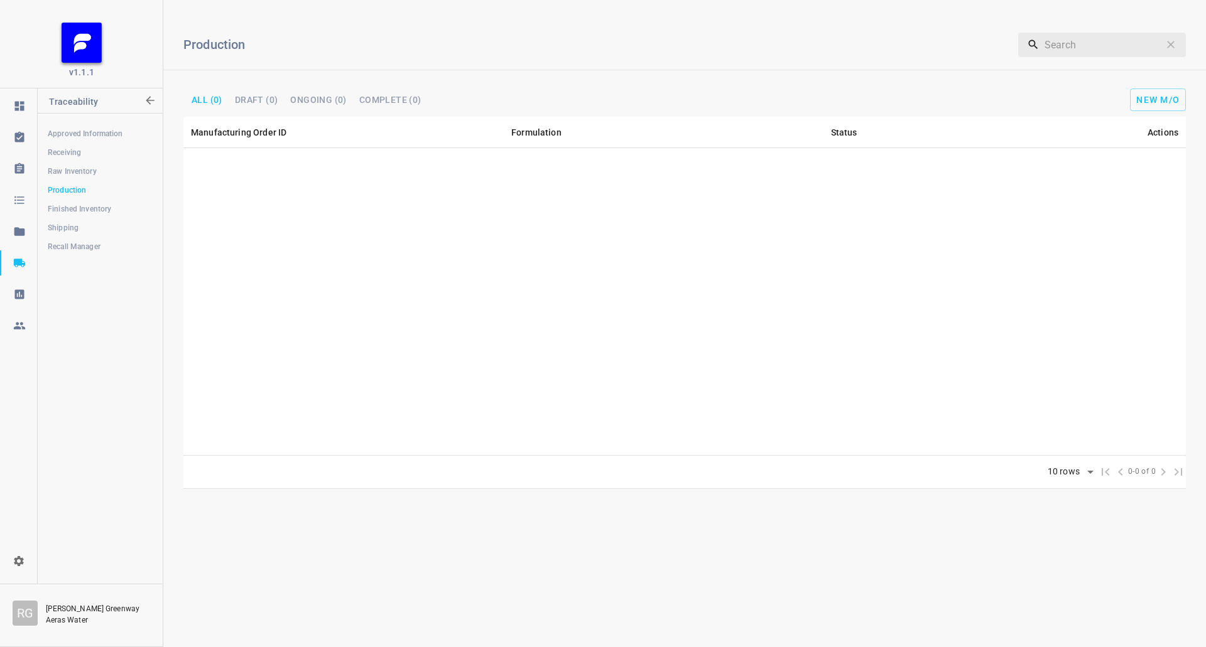
click at [86, 143] on link "Receiving" at bounding box center [100, 152] width 124 height 25
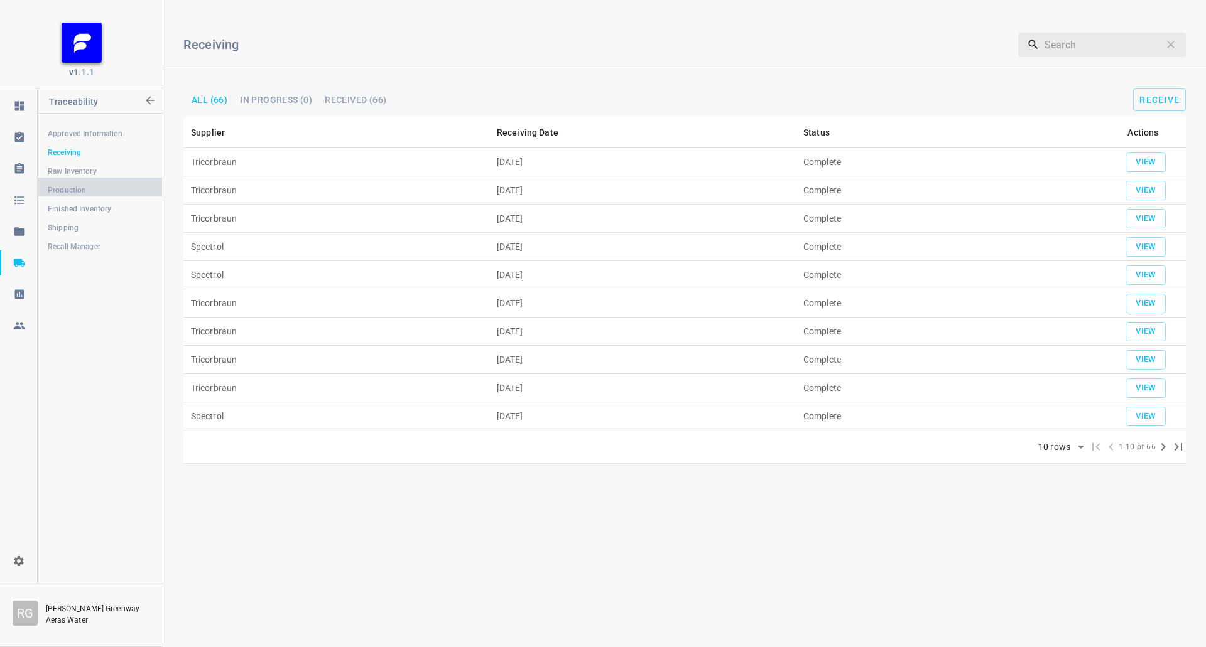
click at [84, 188] on span "Production" at bounding box center [100, 190] width 104 height 13
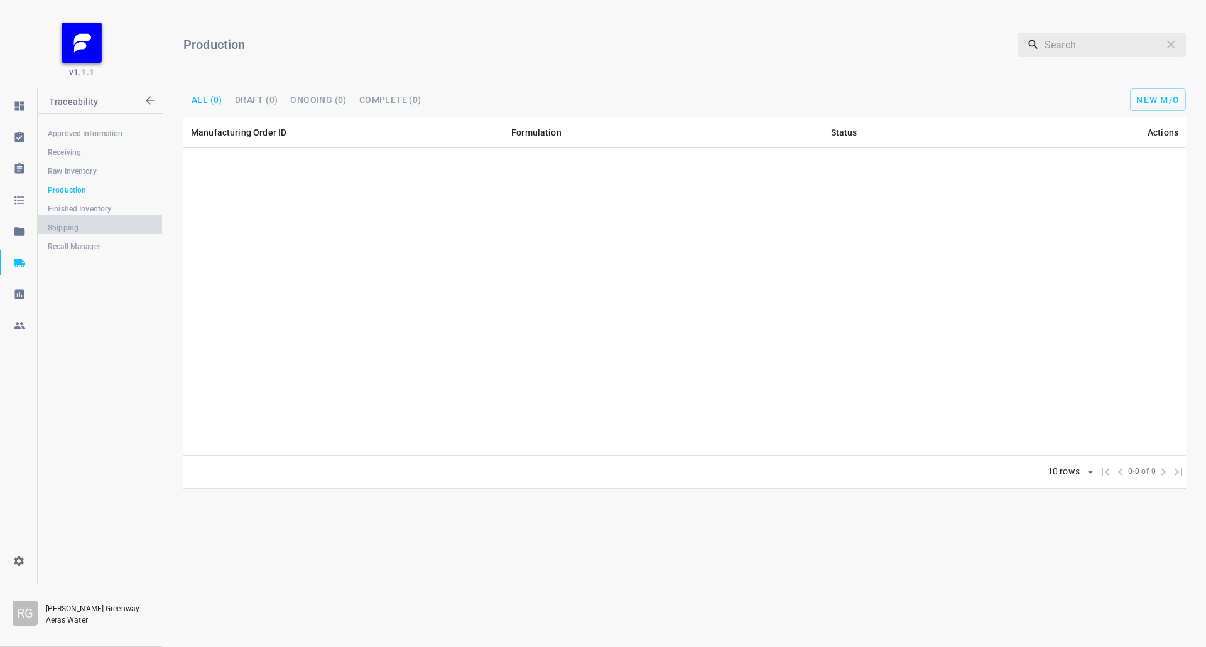
click at [82, 225] on span "Shipping" at bounding box center [100, 228] width 104 height 13
